Goal: Task Accomplishment & Management: Complete application form

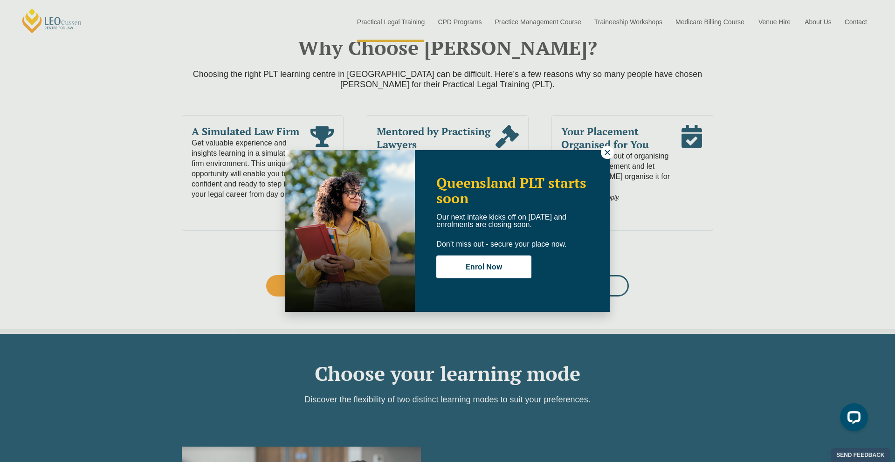
click at [608, 151] on icon at bounding box center [606, 152] width 5 height 5
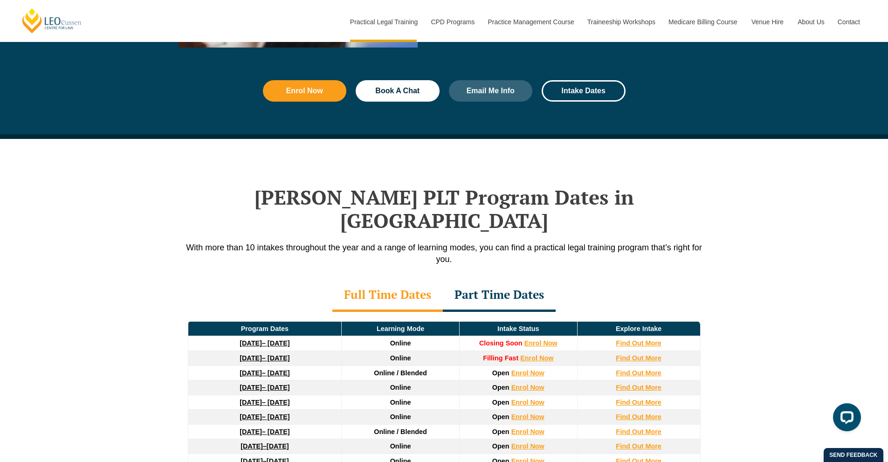
scroll to position [1165, 0]
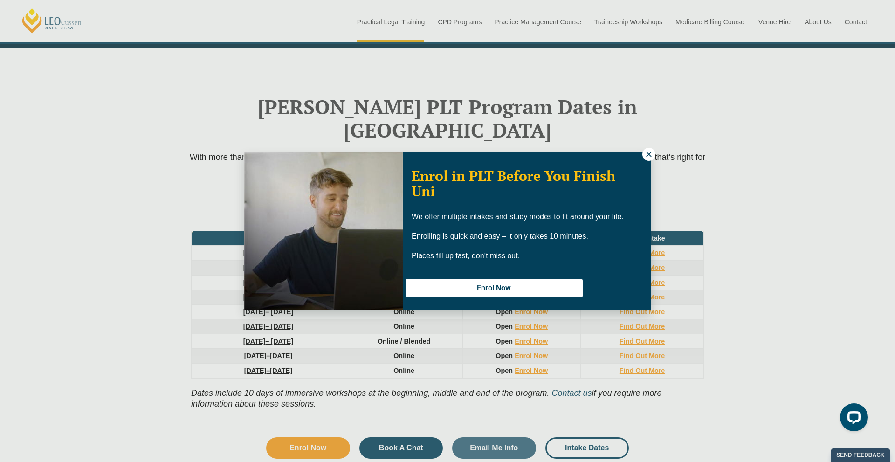
click at [652, 154] on icon at bounding box center [649, 154] width 8 height 8
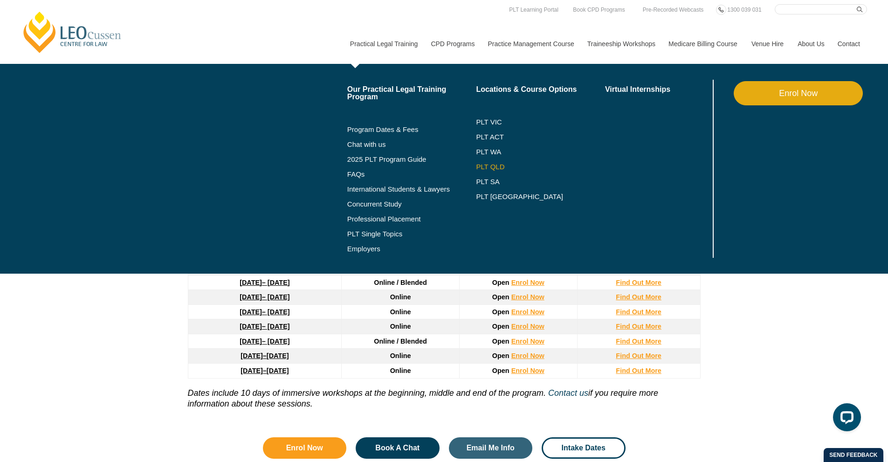
click at [489, 165] on link "PLT QLD" at bounding box center [540, 166] width 129 height 7
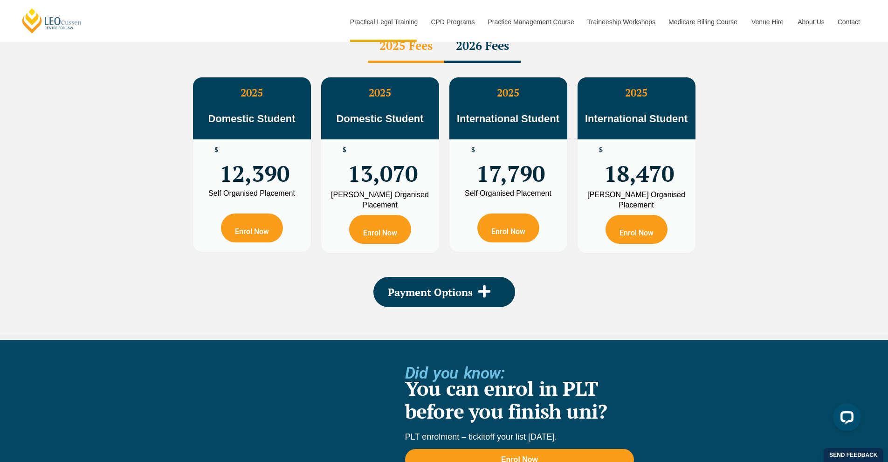
scroll to position [1771, 0]
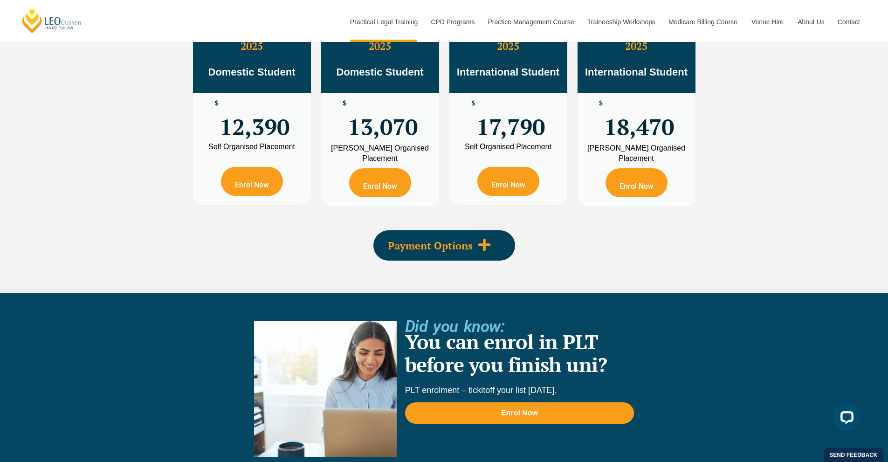
click at [470, 240] on span "Payment Options" at bounding box center [430, 245] width 85 height 10
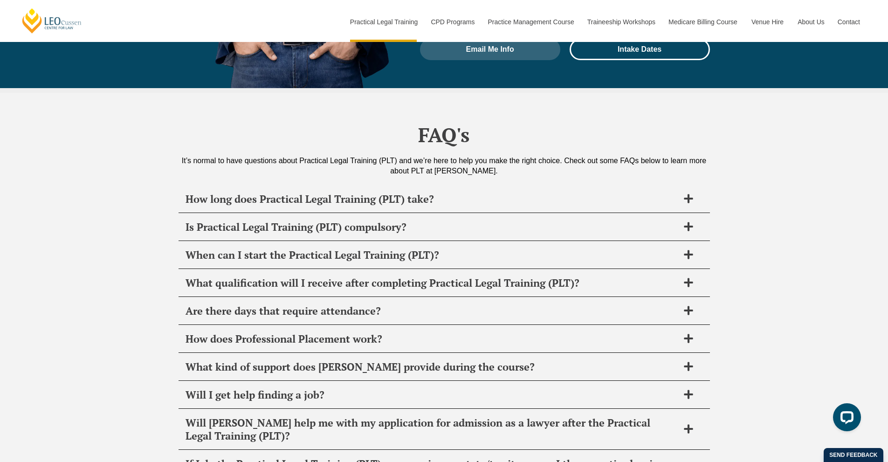
scroll to position [4660, 0]
